Goal: Navigation & Orientation: Find specific page/section

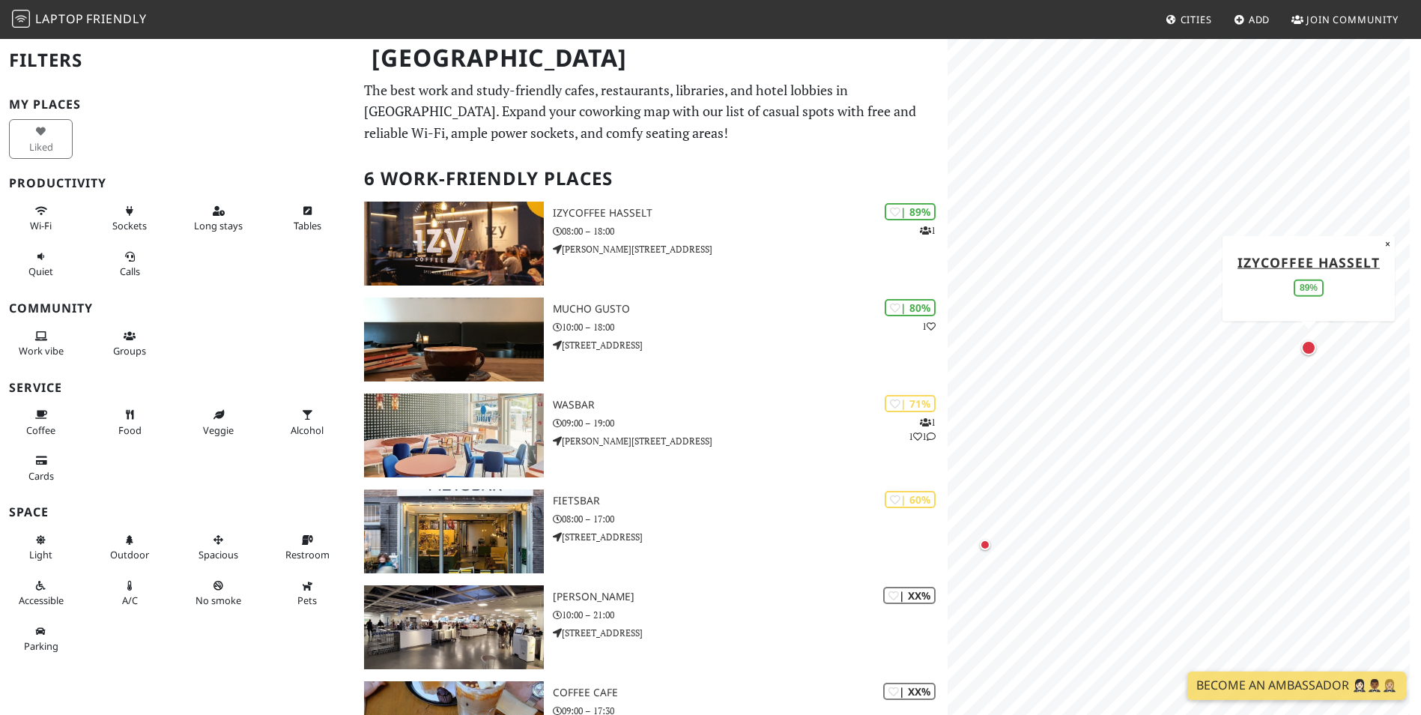
click at [1269, 271] on div "IzyCoffee Hasselt 89%" at bounding box center [1308, 277] width 157 height 63
click at [1268, 262] on link "IzyCoffee Hasselt" at bounding box center [1309, 261] width 142 height 18
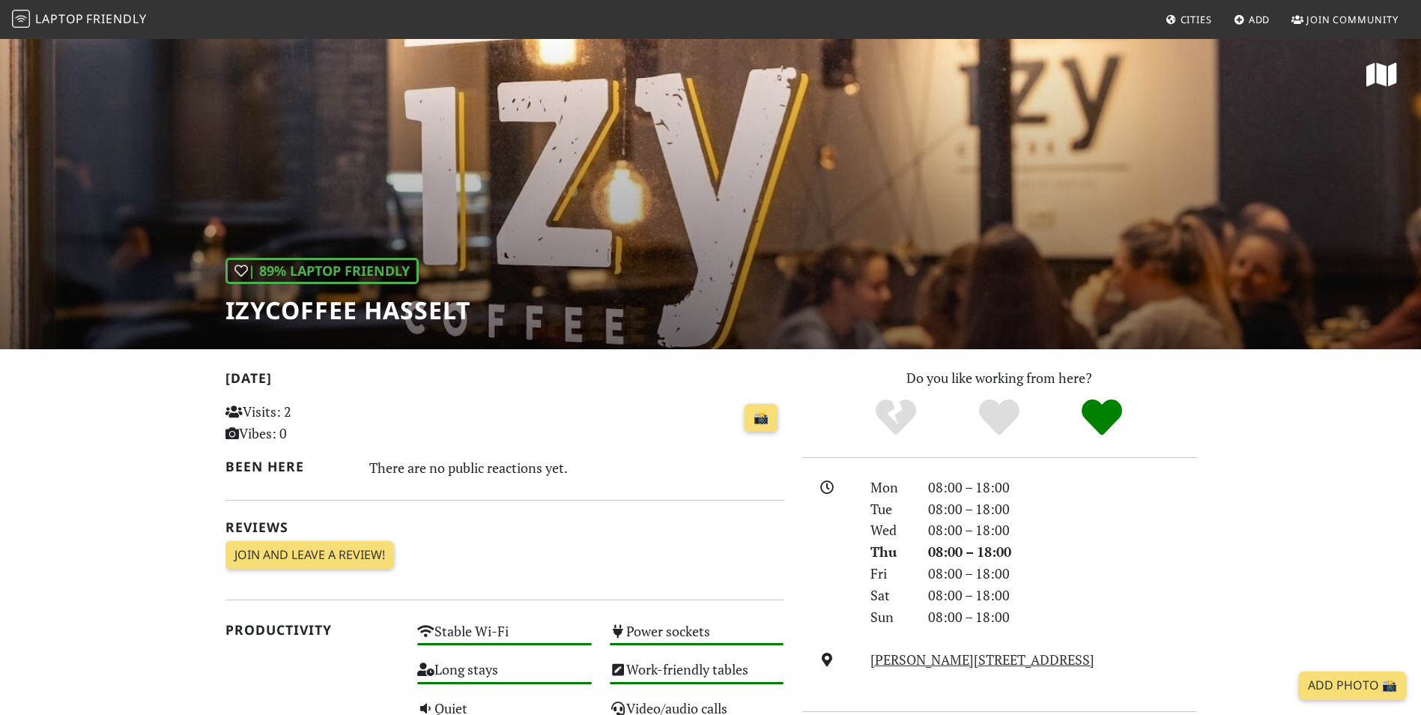
click at [73, 20] on span "Laptop" at bounding box center [59, 18] width 49 height 16
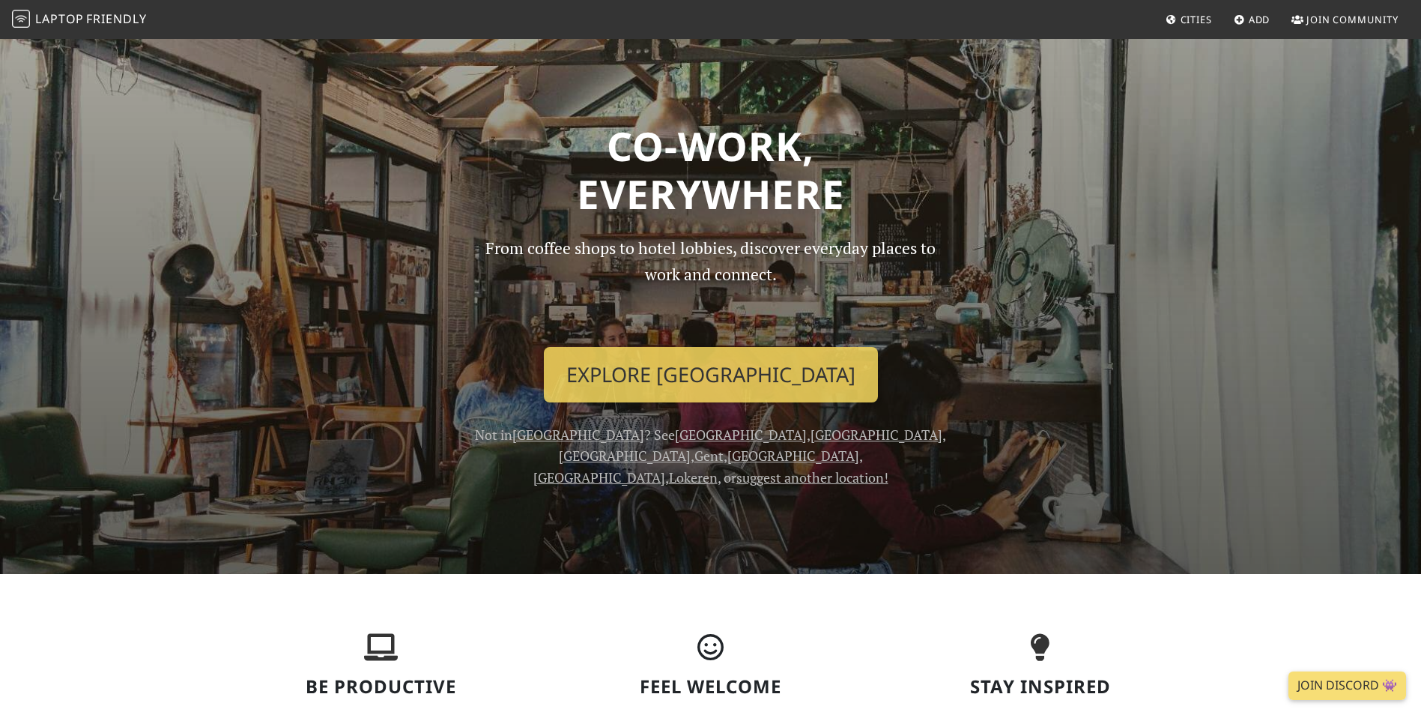
click at [1205, 15] on span "Cities" at bounding box center [1196, 19] width 31 height 13
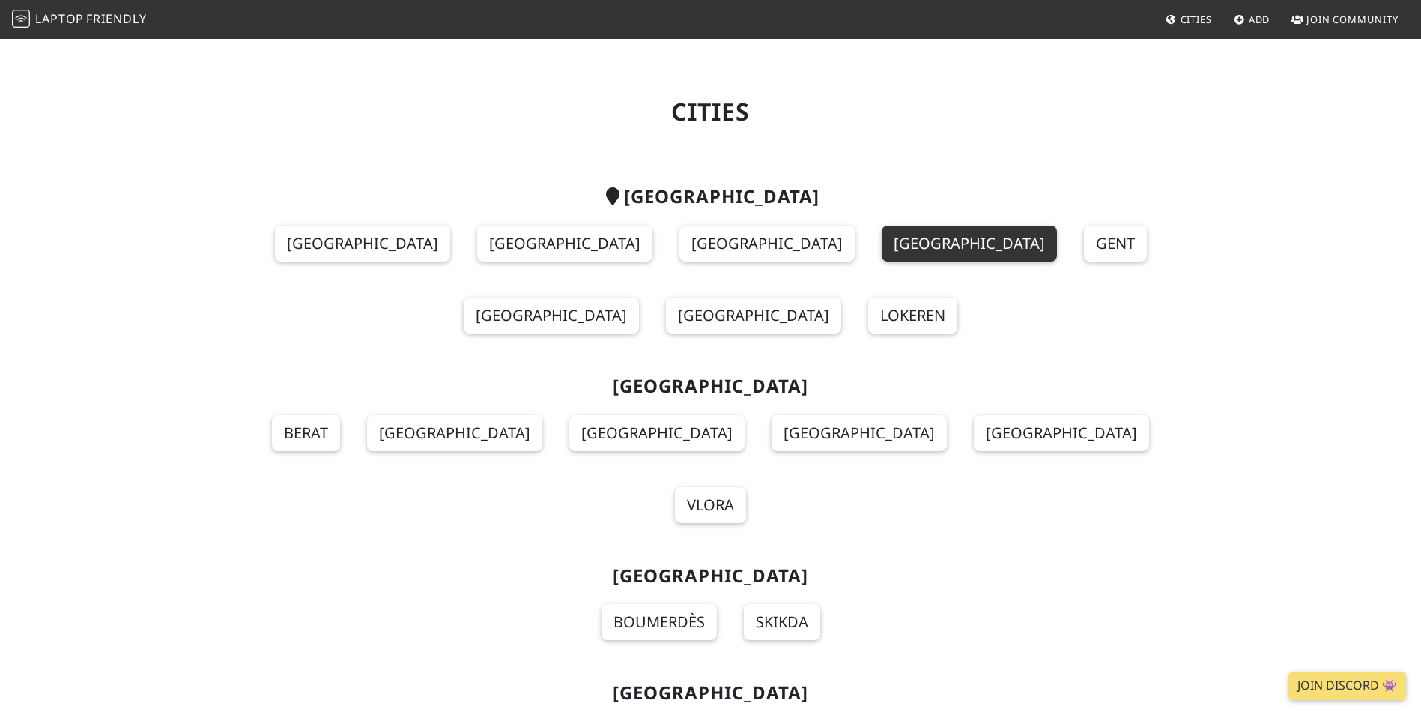
click at [882, 253] on link "Brussels" at bounding box center [969, 243] width 175 height 36
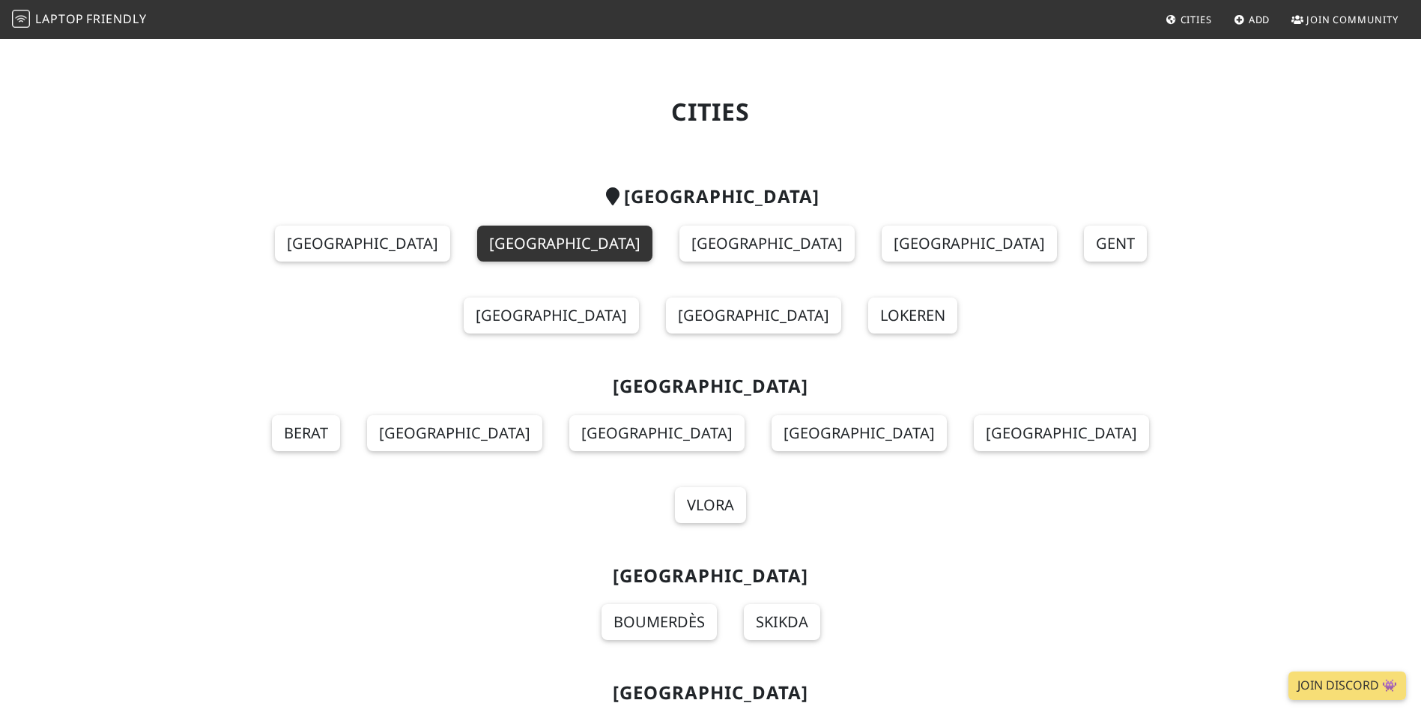
click at [477, 246] on link "[GEOGRAPHIC_DATA]" at bounding box center [564, 243] width 175 height 36
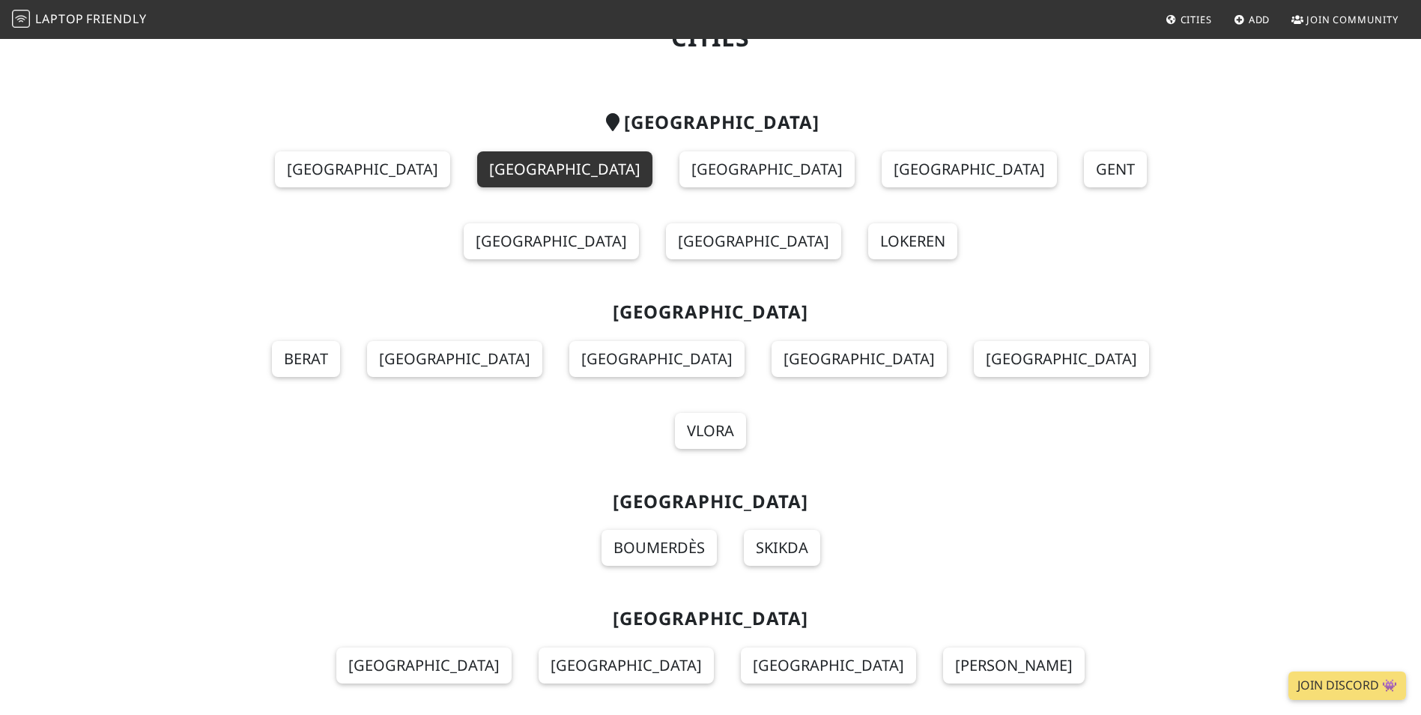
scroll to position [113, 0]
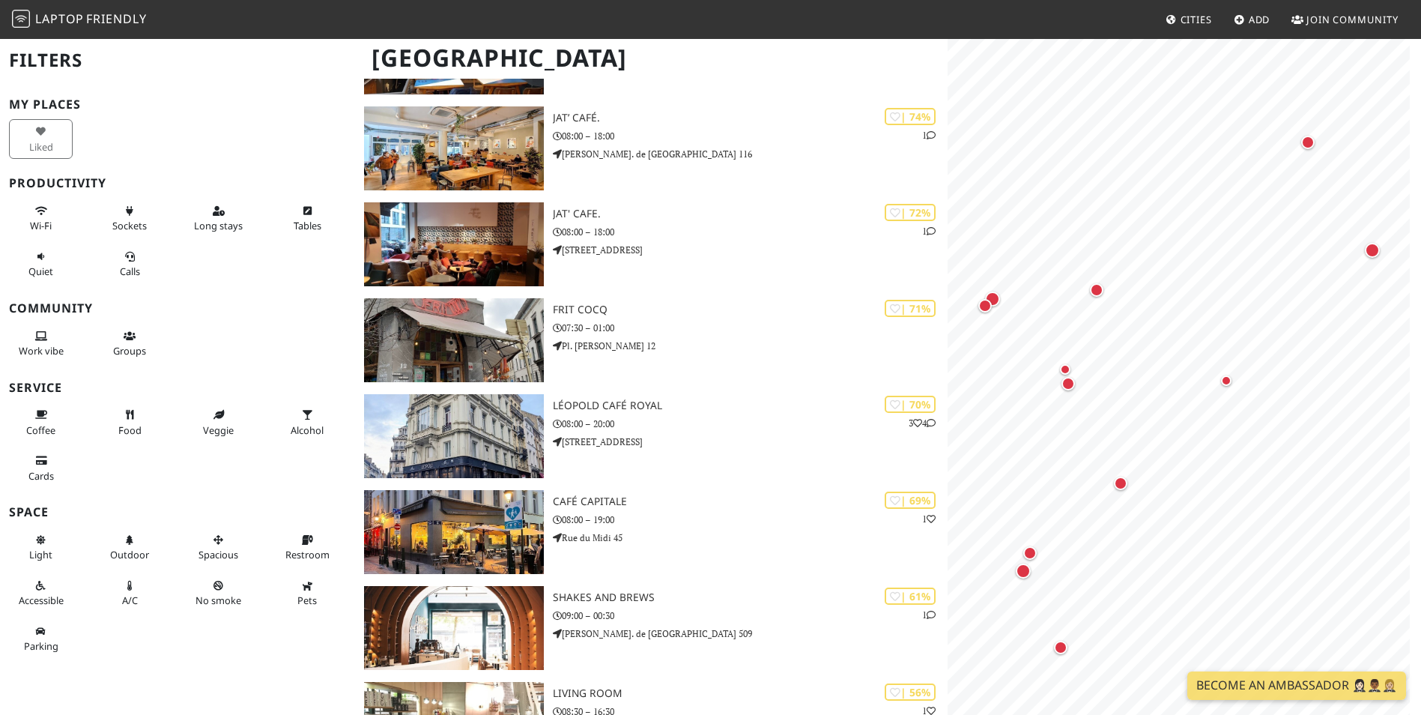
scroll to position [524, 0]
